Goal: Task Accomplishment & Management: Use online tool/utility

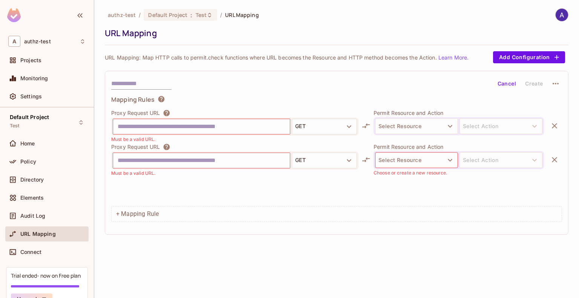
scroll to position [75, 0]
click at [445, 127] on icon "button" at bounding box center [449, 126] width 9 height 9
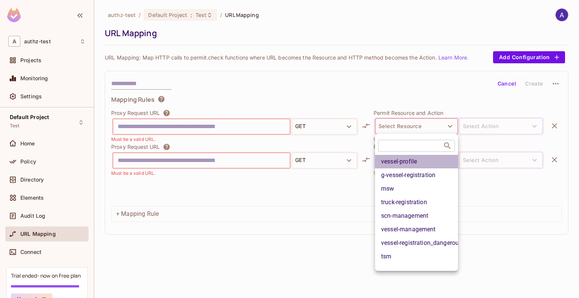
click at [409, 159] on li "vessel-profile" at bounding box center [416, 162] width 83 height 14
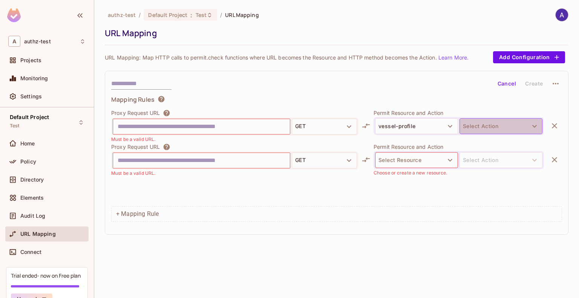
click at [482, 123] on button "Select Action" at bounding box center [500, 126] width 83 height 16
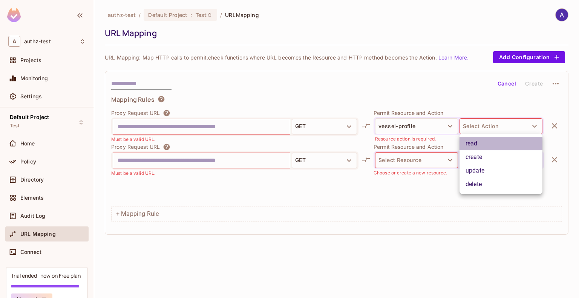
click at [473, 144] on li "read" at bounding box center [500, 144] width 83 height 14
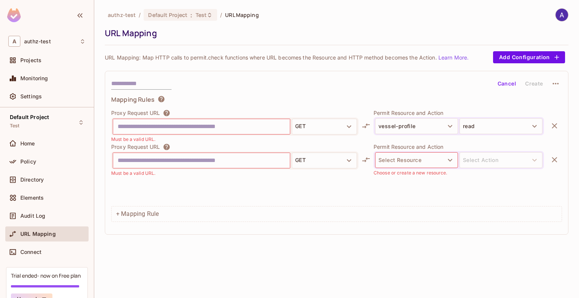
click at [266, 130] on input "text" at bounding box center [202, 127] width 168 height 12
type input "*****"
click at [279, 81] on div "Cancel Create" at bounding box center [336, 83] width 450 height 13
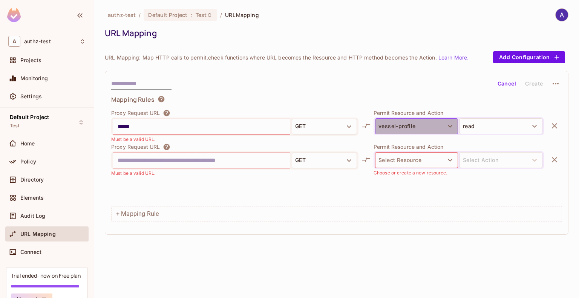
click at [427, 120] on button "vessel-profile" at bounding box center [416, 126] width 83 height 16
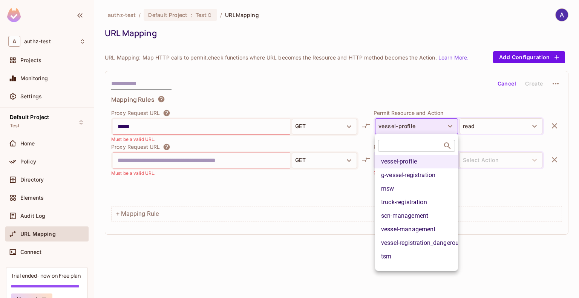
click at [427, 120] on div at bounding box center [289, 149] width 579 height 298
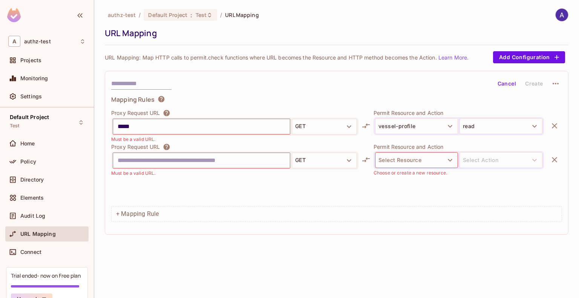
click at [337, 239] on div "authz-test / Default Project : Test / URL Mapping URL Mapping URL Mapping: Map …" at bounding box center [336, 149] width 484 height 298
click at [35, 250] on span "Connect" at bounding box center [30, 252] width 21 height 6
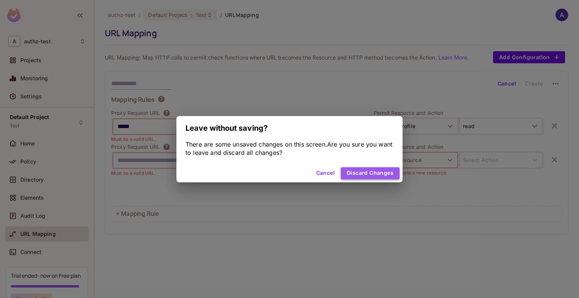
click at [363, 168] on button "Discard Changes" at bounding box center [369, 173] width 59 height 12
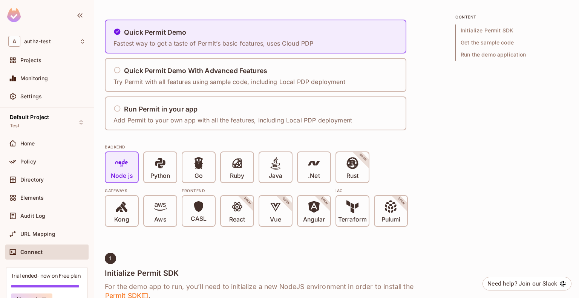
scroll to position [50, 0]
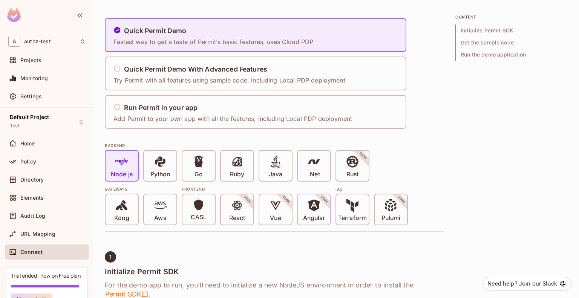
click at [313, 208] on icon at bounding box center [313, 205] width 11 height 12
click at [198, 205] on icon at bounding box center [198, 204] width 9 height 11
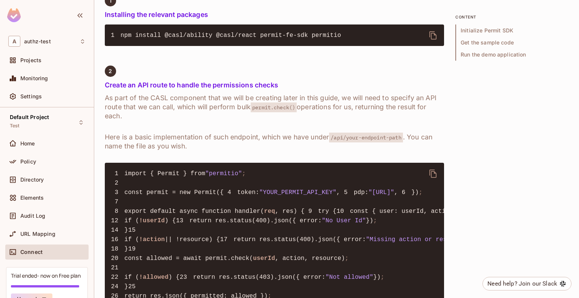
scroll to position [415, 0]
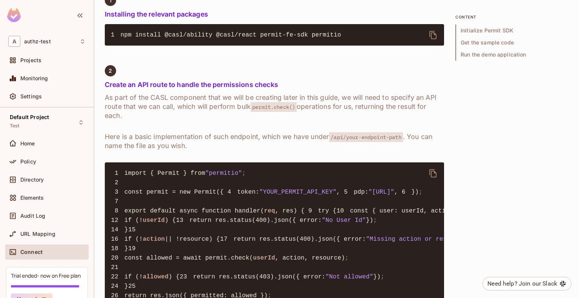
click at [468, 143] on div "Quick Permit Demo Fastest way to get a taste of Permit’s basic features, uses C…" at bounding box center [336, 225] width 463 height 1162
